Goal: Task Accomplishment & Management: Manage account settings

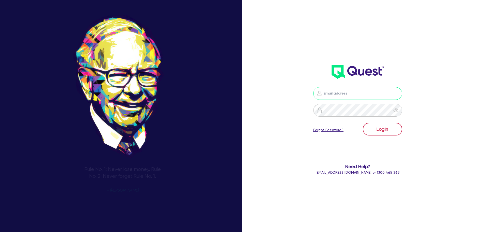
type input "[PERSON_NAME][EMAIL_ADDRESS][PERSON_NAME][DOMAIN_NAME]"
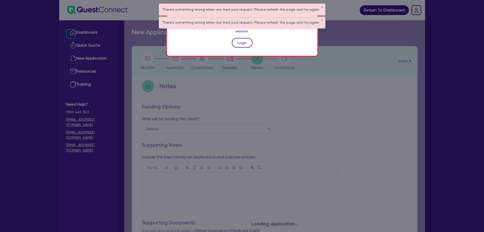
click at [243, 39] on link "Login" at bounding box center [242, 43] width 21 height 10
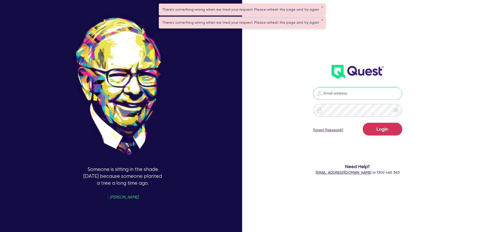
type input "[PERSON_NAME][EMAIL_ADDRESS][PERSON_NAME][DOMAIN_NAME]"
click at [385, 130] on button "Login" at bounding box center [382, 129] width 39 height 13
